Goal: Navigation & Orientation: Go to known website

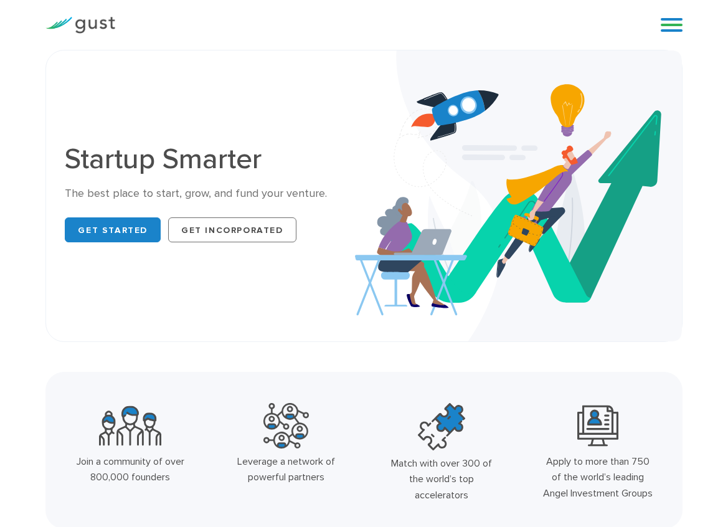
click at [673, 29] on link at bounding box center [672, 25] width 22 height 19
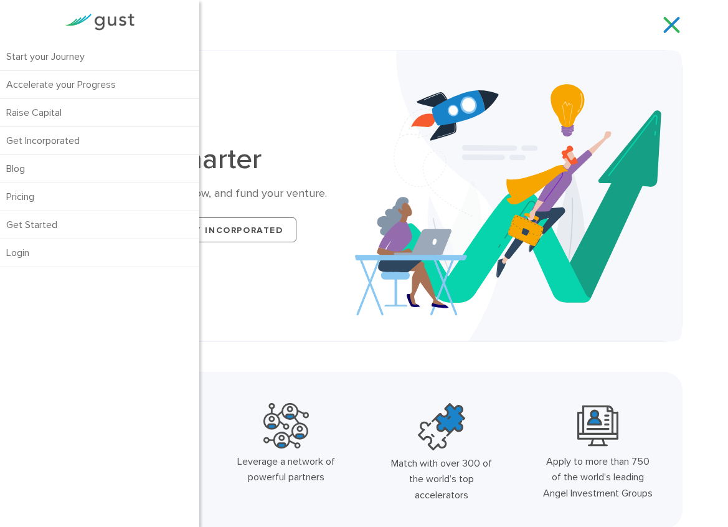
click at [668, 20] on link at bounding box center [672, 25] width 22 height 19
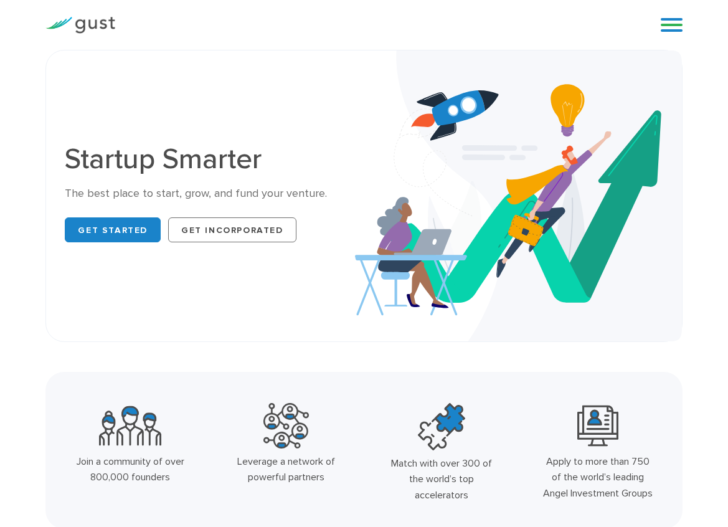
click at [671, 21] on link at bounding box center [672, 25] width 22 height 19
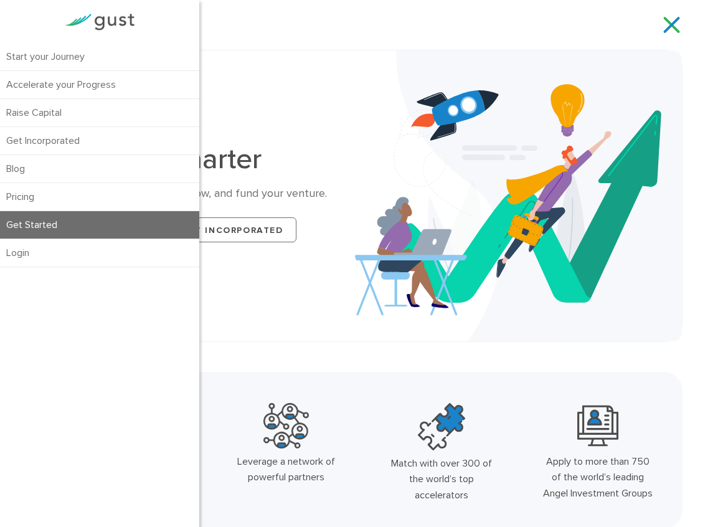
click at [33, 221] on link "Get Started" at bounding box center [99, 224] width 199 height 27
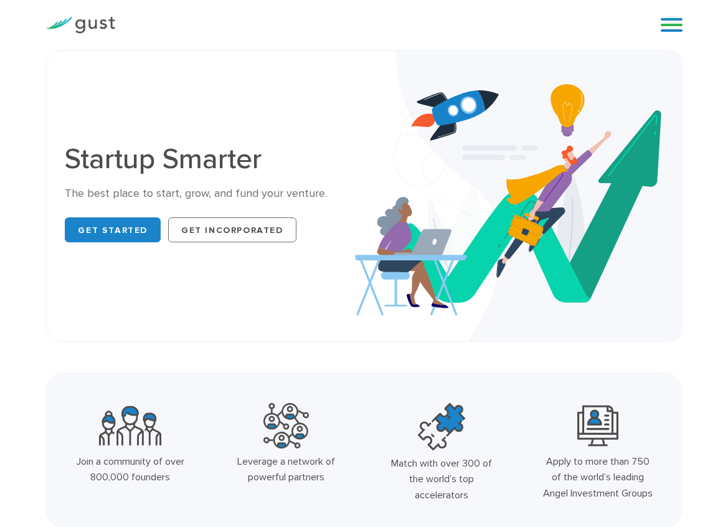
click at [665, 29] on link at bounding box center [672, 25] width 22 height 19
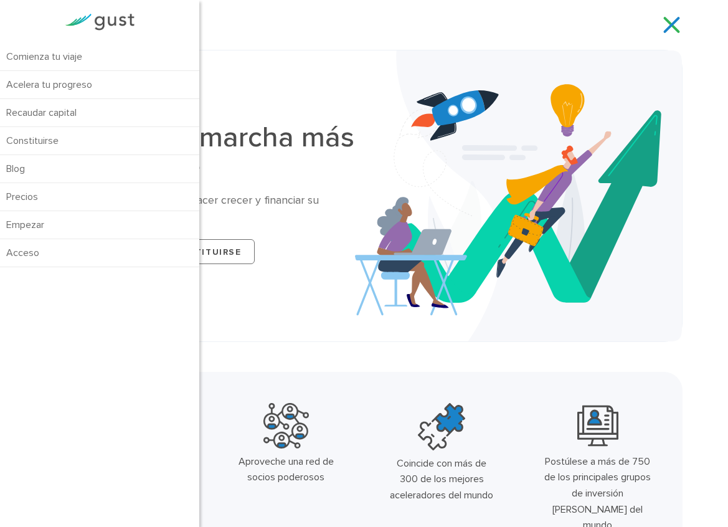
click at [253, 62] on div "Puesta en marcha más inteligente El mejor lugar para iniciar, hacer crecer y fi…" at bounding box center [363, 196] width 637 height 292
click at [254, 26] on div "Comienza tu viaje Acelera tu progreso Recaudar capital [GEOGRAPHIC_DATA]se" at bounding box center [383, 25] width 517 height 19
click at [25, 22] on div at bounding box center [99, 21] width 199 height 43
click at [672, 20] on link at bounding box center [672, 25] width 22 height 19
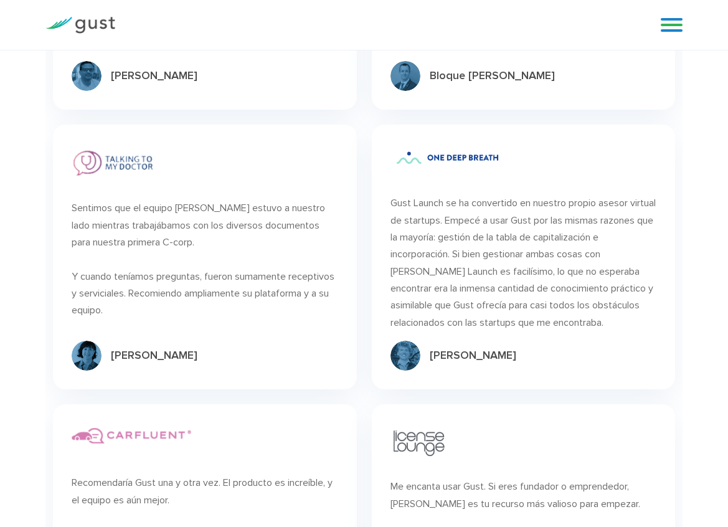
scroll to position [3364, 0]
